Goal: Find specific page/section: Find specific page/section

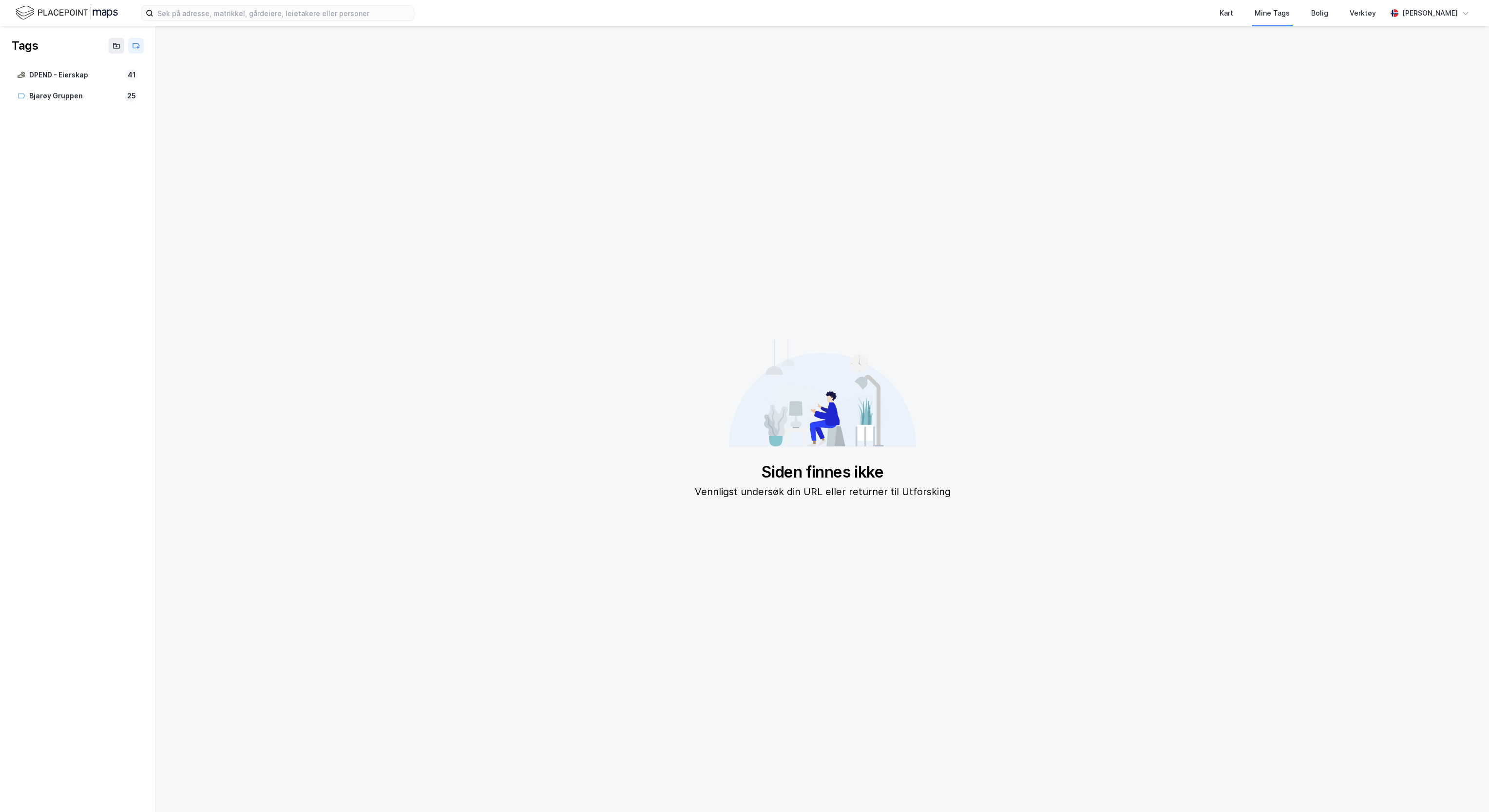
click at [35, 14] on img at bounding box center [66, 12] width 102 height 17
